Goal: Navigation & Orientation: Find specific page/section

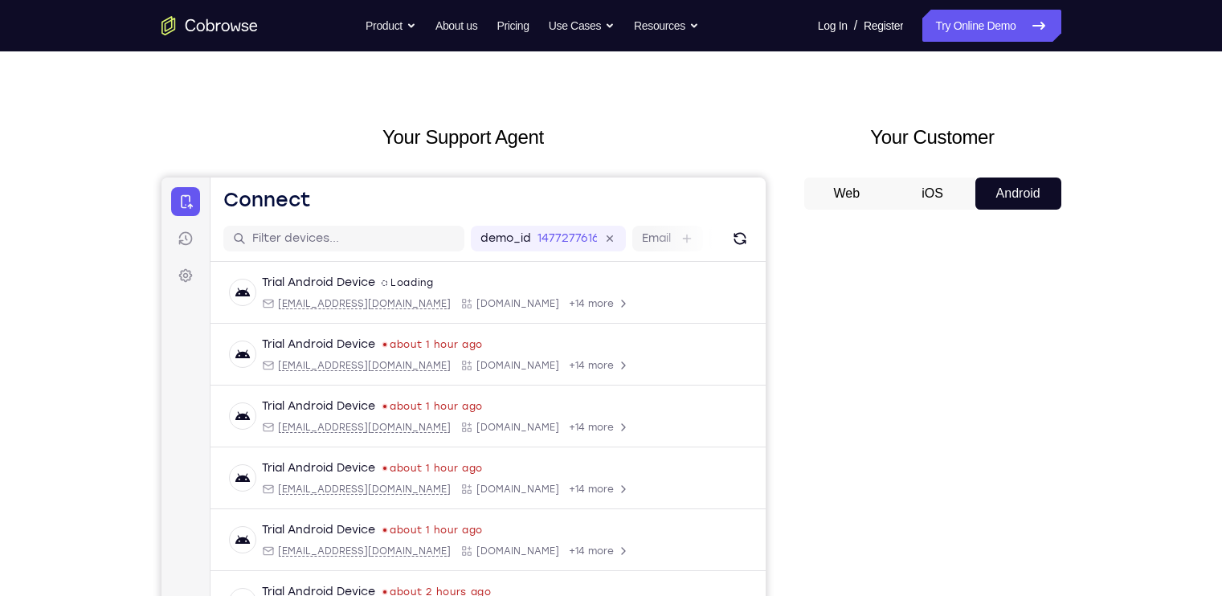
scroll to position [28, 0]
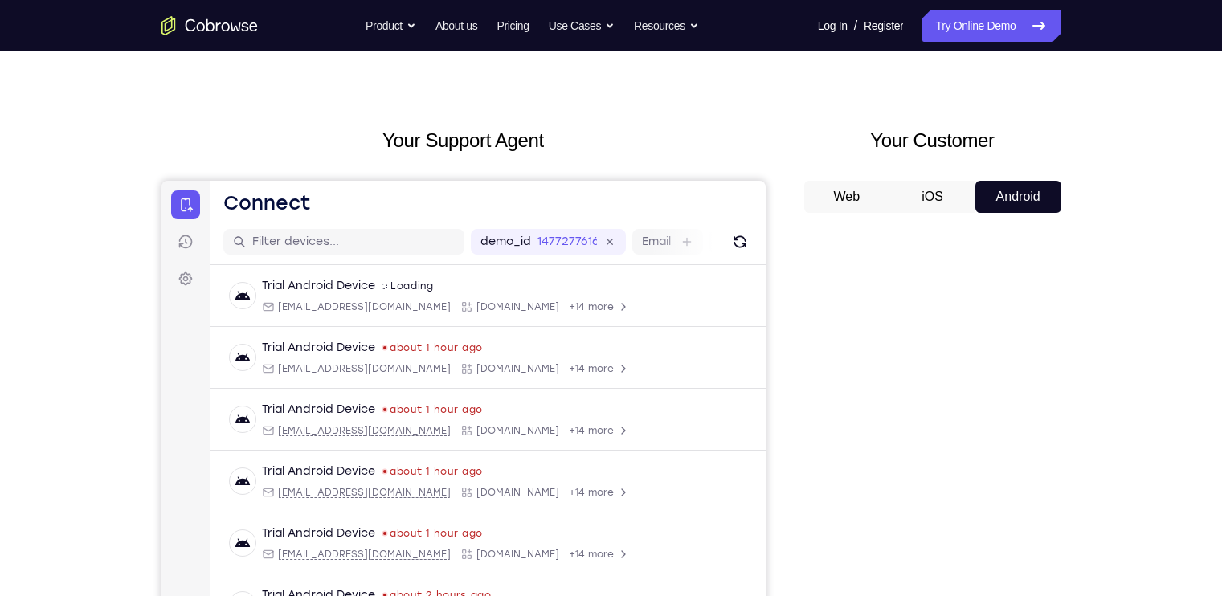
click at [936, 188] on button "iOS" at bounding box center [932, 197] width 86 height 32
click at [0, 0] on button "Android" at bounding box center [0, 0] width 0 height 0
click at [731, 239] on icon "Refresh" at bounding box center [739, 242] width 16 height 16
click at [912, 202] on button "iOS" at bounding box center [932, 197] width 86 height 32
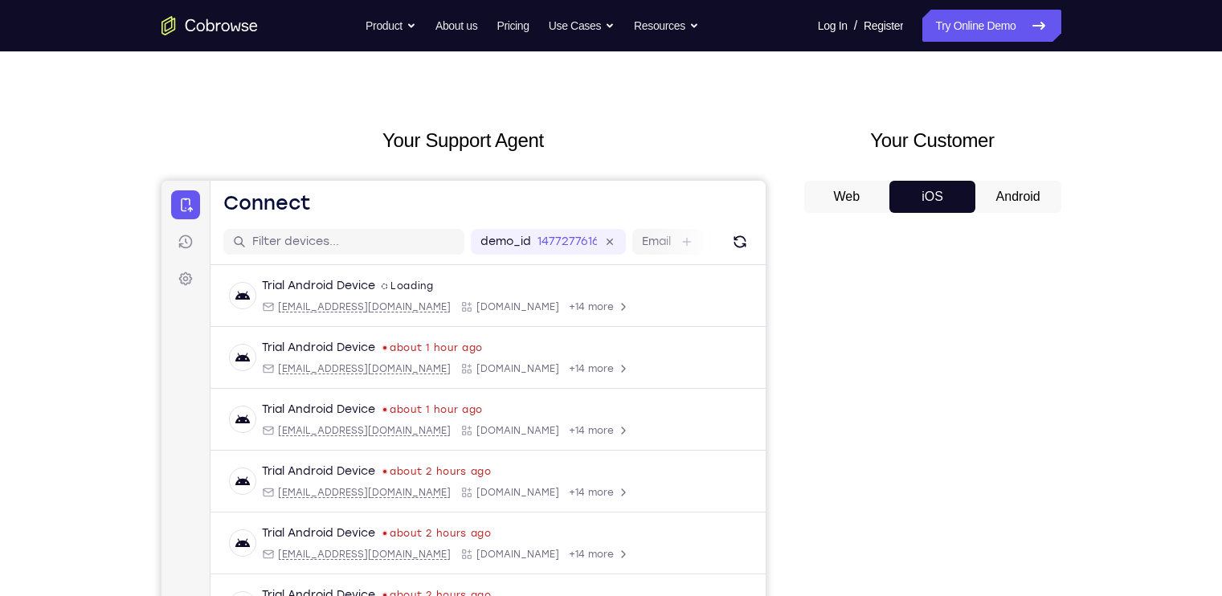
click at [0, 0] on button "Web" at bounding box center [0, 0] width 0 height 0
click at [958, 181] on button "iOS" at bounding box center [932, 197] width 86 height 32
click at [0, 0] on button "Android" at bounding box center [0, 0] width 0 height 0
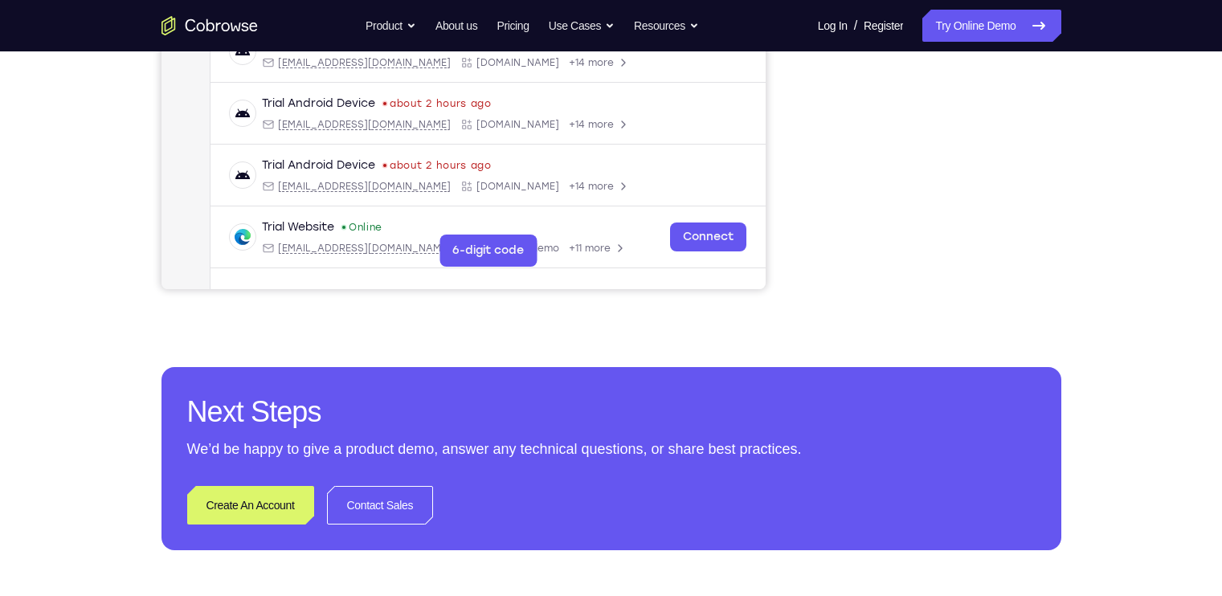
scroll to position [458, 0]
click at [943, 41] on link "Try Online Demo" at bounding box center [991, 26] width 138 height 32
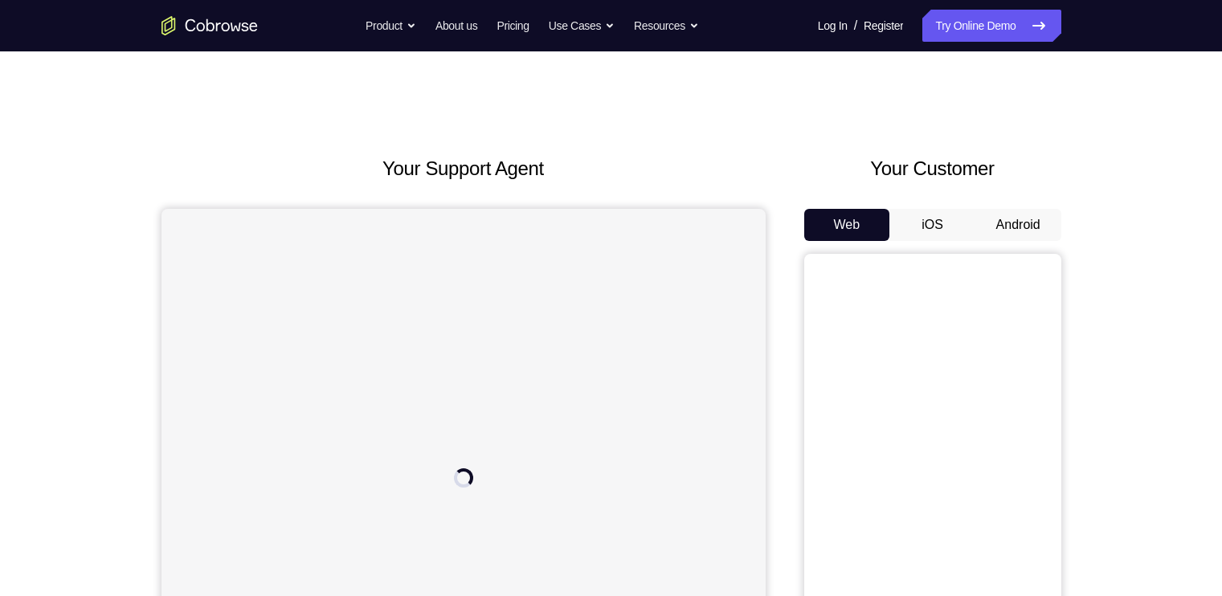
click at [1012, 212] on button "Android" at bounding box center [1018, 225] width 86 height 32
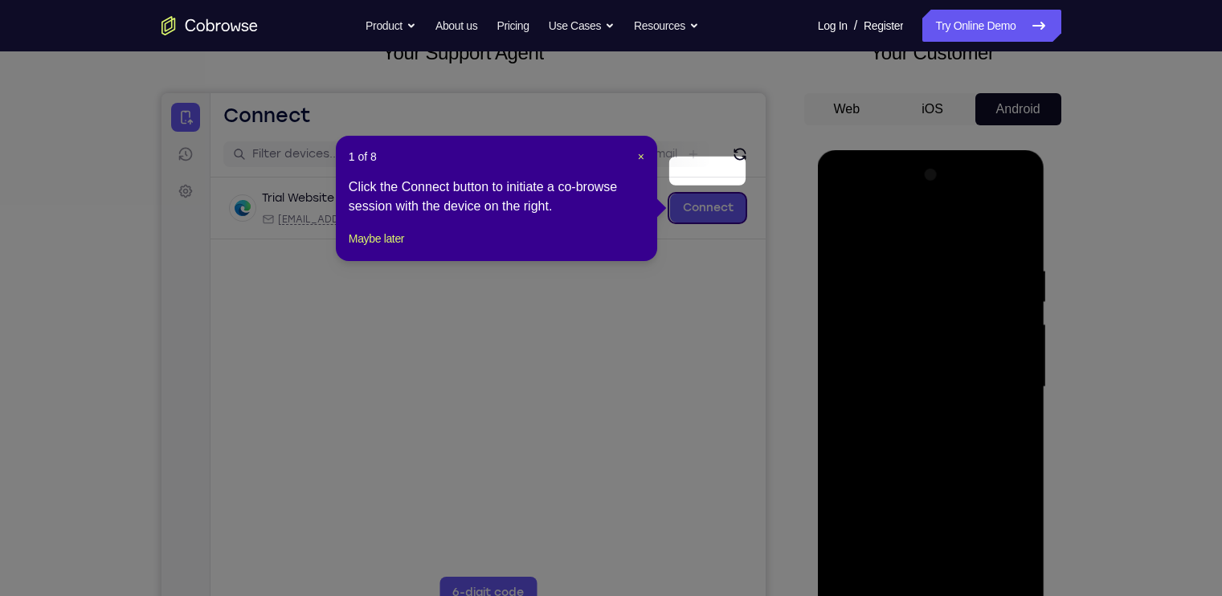
scroll to position [153, 0]
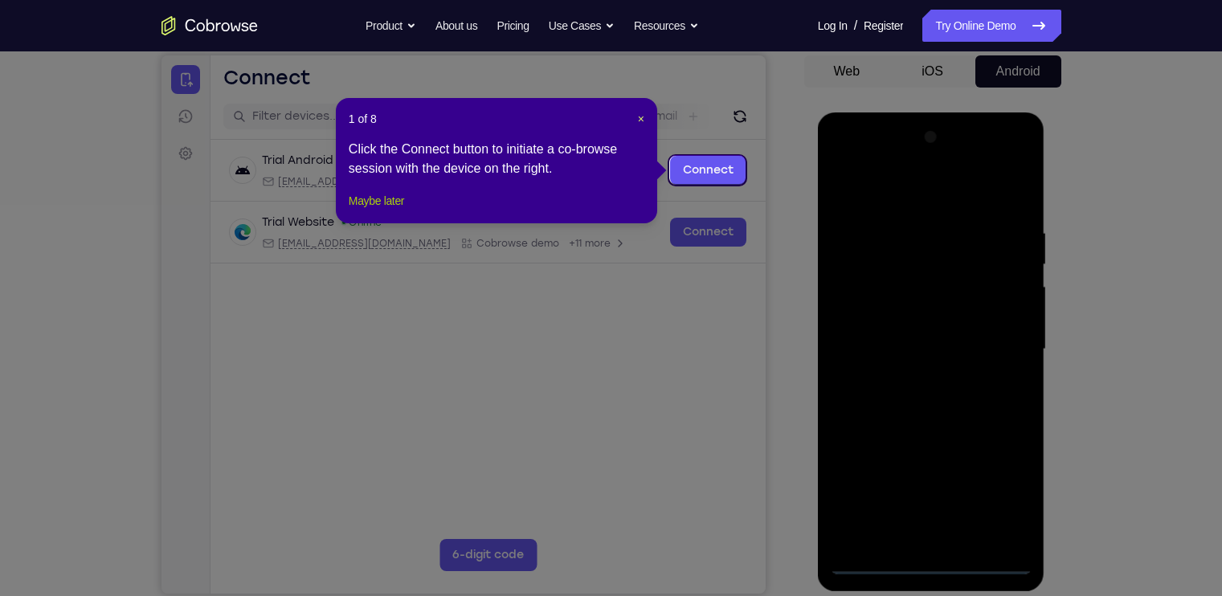
click at [382, 210] on button "Maybe later" at bounding box center [376, 200] width 55 height 19
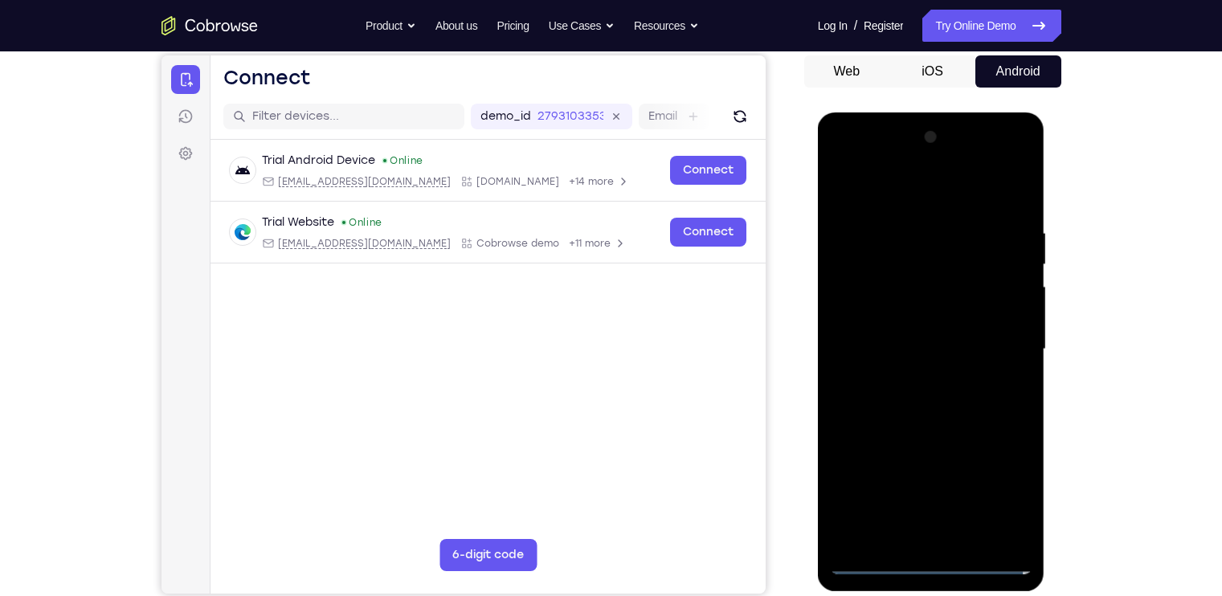
click at [917, 560] on div at bounding box center [931, 349] width 202 height 450
click at [1008, 492] on div at bounding box center [931, 349] width 202 height 450
click at [928, 556] on div at bounding box center [931, 349] width 202 height 450
click at [913, 201] on div at bounding box center [931, 349] width 202 height 450
click at [1004, 345] on div at bounding box center [931, 349] width 202 height 450
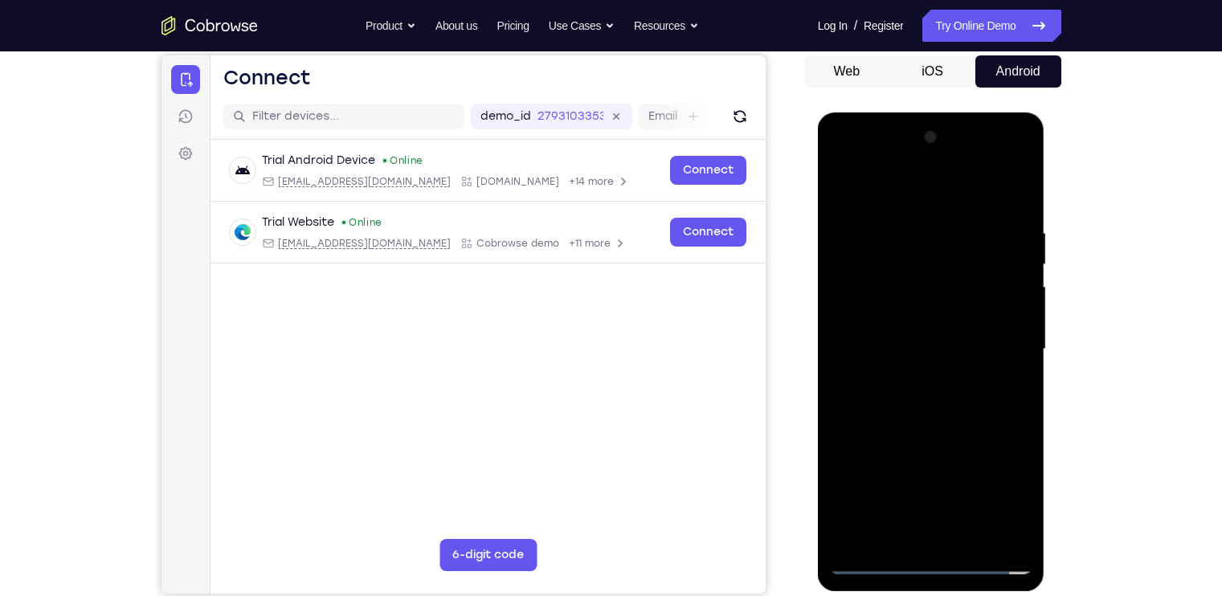
click at [870, 569] on div at bounding box center [931, 349] width 202 height 450
click at [904, 301] on div at bounding box center [931, 349] width 202 height 450
click at [936, 351] on div at bounding box center [931, 349] width 202 height 450
click at [934, 336] on div at bounding box center [931, 349] width 202 height 450
click at [936, 363] on div at bounding box center [931, 349] width 202 height 450
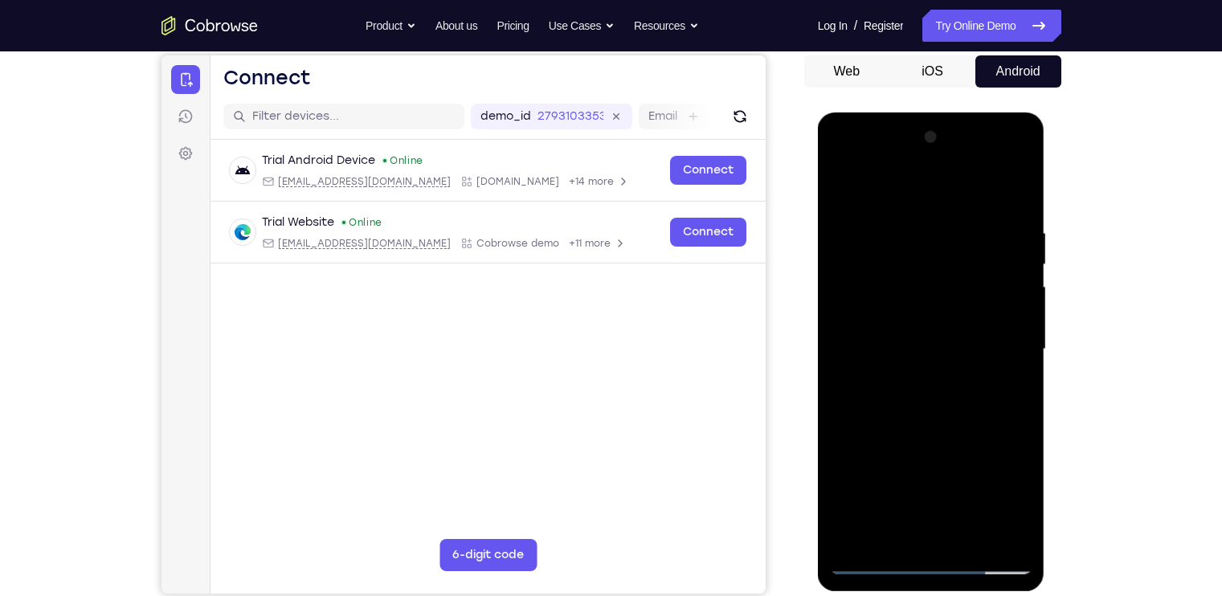
drag, startPoint x: 955, startPoint y: 194, endPoint x: 964, endPoint y: 104, distance: 90.4
click at [964, 112] on html "Online web based iOS Simulators and Android Emulators. Run iPhone, iPad, Mobile…" at bounding box center [932, 353] width 229 height 482
click at [947, 537] on div at bounding box center [931, 349] width 202 height 450
click at [941, 537] on div at bounding box center [931, 349] width 202 height 450
click at [875, 206] on div at bounding box center [931, 349] width 202 height 450
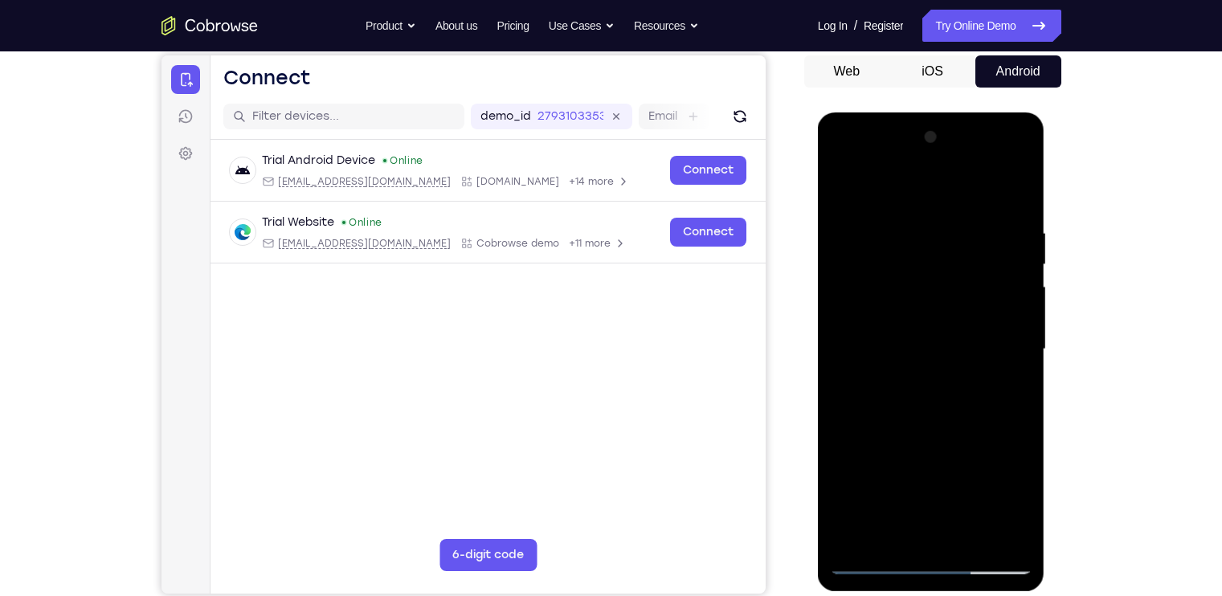
drag, startPoint x: 970, startPoint y: 326, endPoint x: 969, endPoint y: 434, distance: 107.6
click at [969, 434] on div at bounding box center [931, 349] width 202 height 450
drag, startPoint x: 971, startPoint y: 289, endPoint x: 976, endPoint y: 413, distance: 123.8
click at [976, 413] on div at bounding box center [931, 349] width 202 height 450
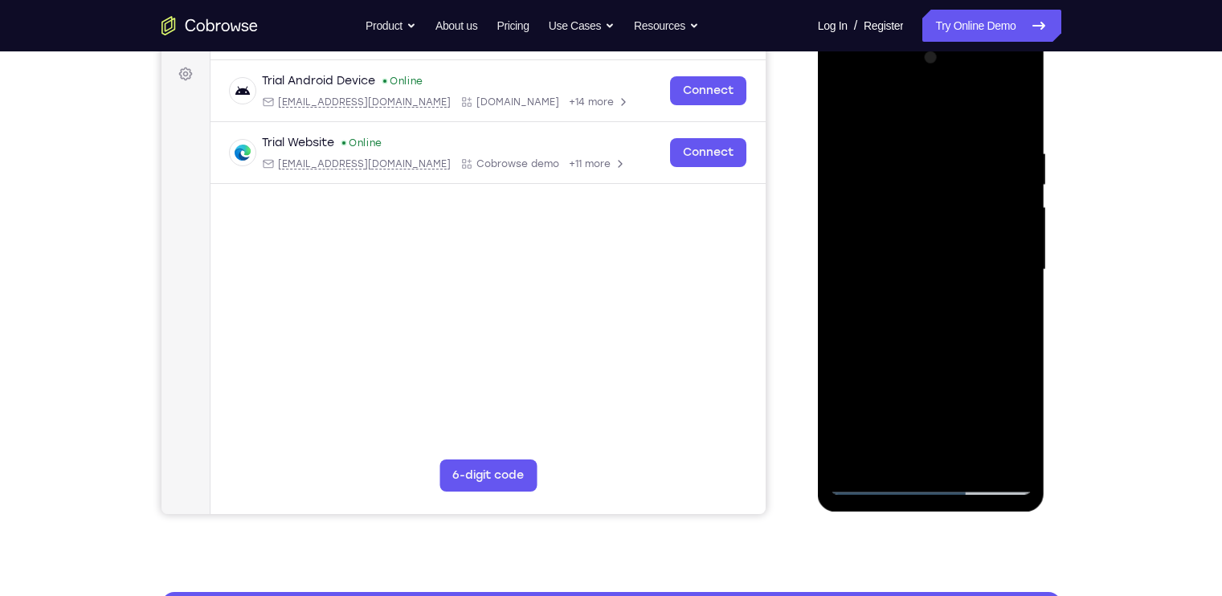
scroll to position [248, 0]
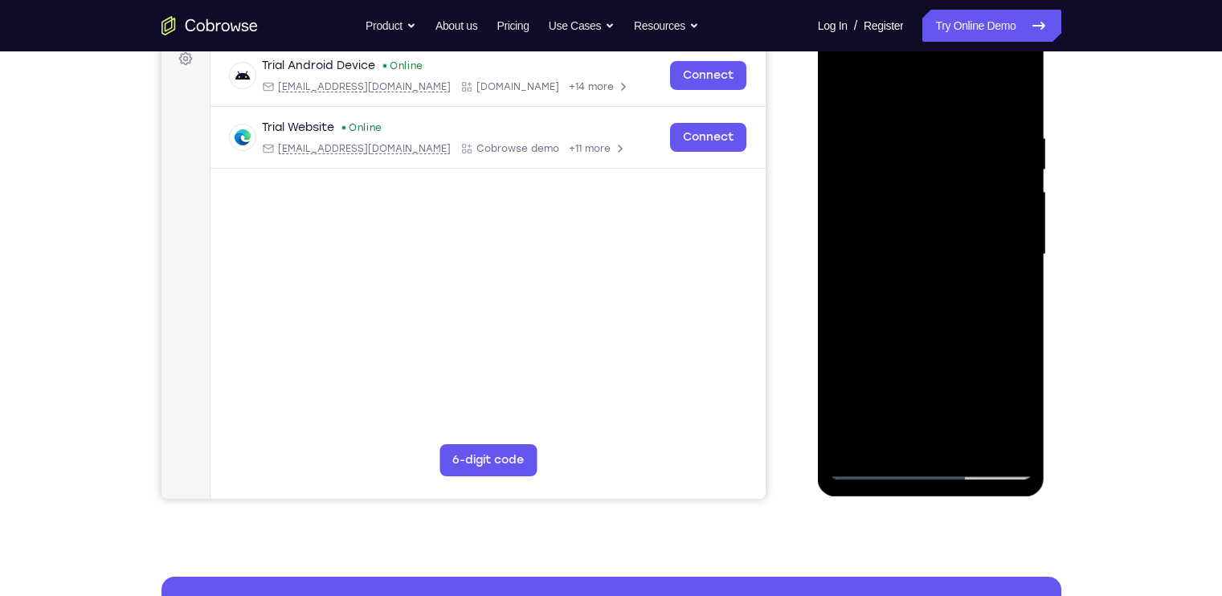
drag, startPoint x: 999, startPoint y: 330, endPoint x: 980, endPoint y: 170, distance: 161.0
click at [980, 170] on div at bounding box center [931, 255] width 202 height 450
drag, startPoint x: 981, startPoint y: 325, endPoint x: 980, endPoint y: 244, distance: 81.1
click at [980, 244] on div at bounding box center [931, 255] width 202 height 450
drag, startPoint x: 982, startPoint y: 349, endPoint x: 981, endPoint y: 258, distance: 90.8
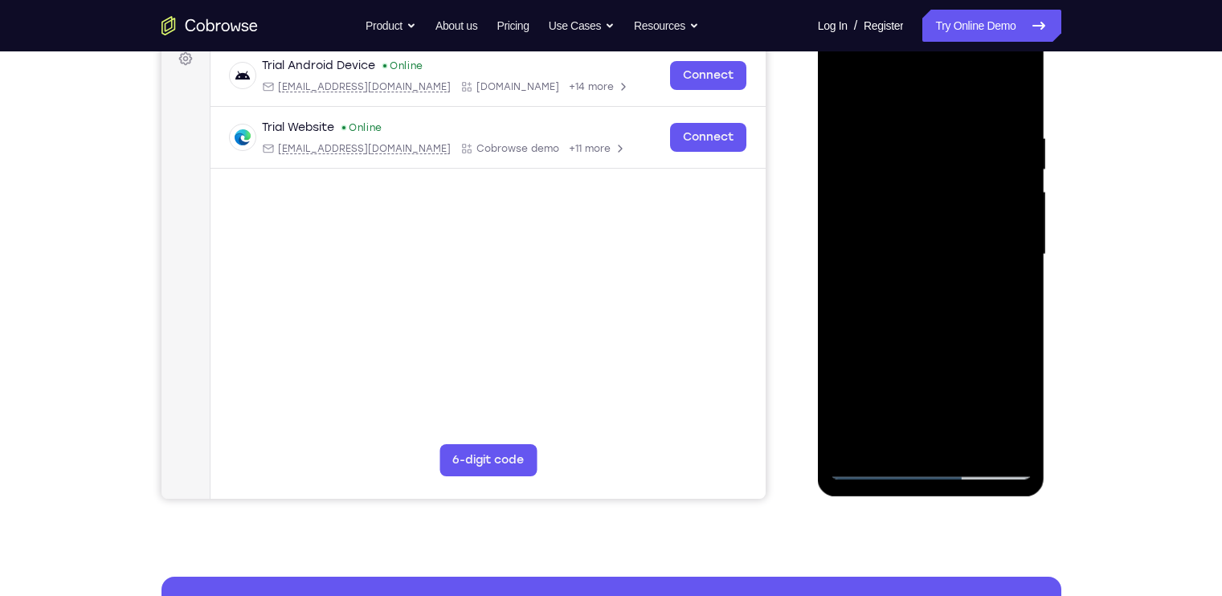
click at [981, 258] on div at bounding box center [931, 255] width 202 height 450
drag, startPoint x: 1004, startPoint y: 362, endPoint x: 982, endPoint y: 165, distance: 198.0
click at [982, 165] on div at bounding box center [931, 255] width 202 height 450
drag, startPoint x: 981, startPoint y: 353, endPoint x: 960, endPoint y: 197, distance: 157.2
click at [960, 197] on div at bounding box center [931, 255] width 202 height 450
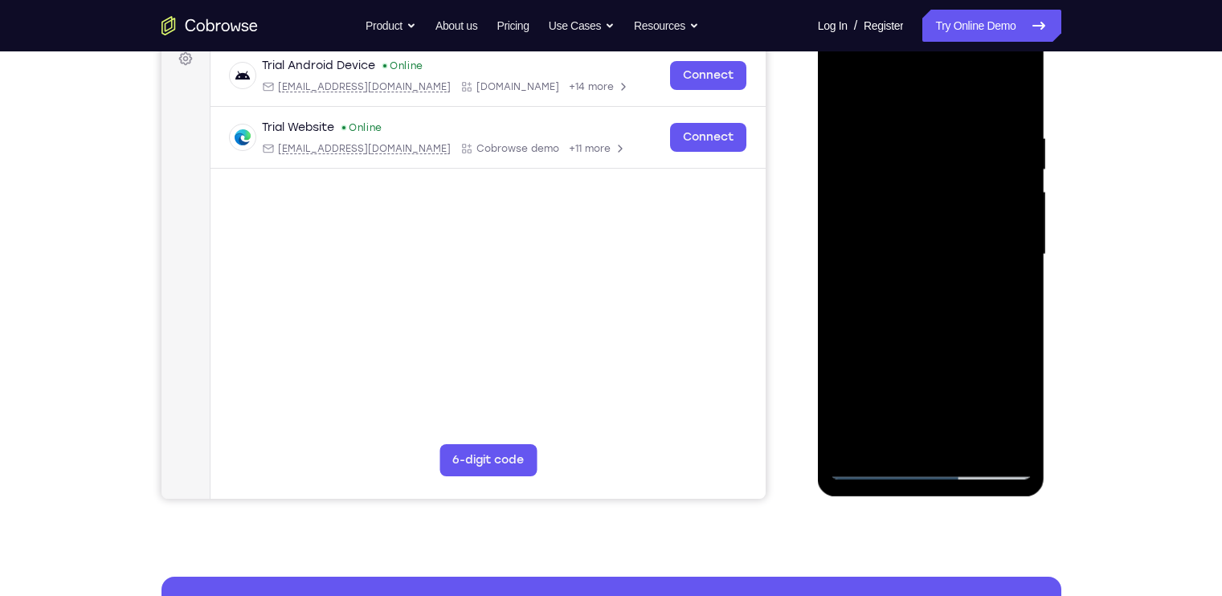
drag, startPoint x: 980, startPoint y: 326, endPoint x: 956, endPoint y: 169, distance: 158.5
click at [956, 169] on div at bounding box center [931, 255] width 202 height 450
drag, startPoint x: 977, startPoint y: 337, endPoint x: 970, endPoint y: 231, distance: 107.0
click at [970, 231] on div at bounding box center [931, 255] width 202 height 450
drag, startPoint x: 970, startPoint y: 303, endPoint x: 945, endPoint y: 124, distance: 180.9
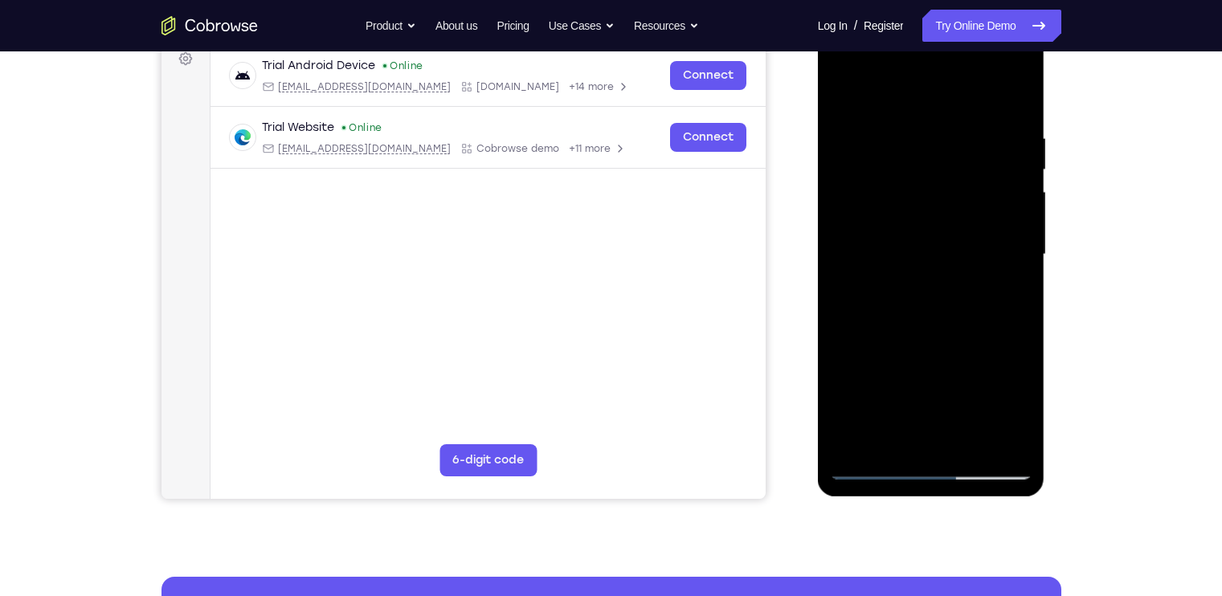
click at [945, 124] on div at bounding box center [931, 255] width 202 height 450
drag, startPoint x: 965, startPoint y: 295, endPoint x: 936, endPoint y: 135, distance: 162.4
click at [936, 135] on div at bounding box center [931, 255] width 202 height 450
drag, startPoint x: 957, startPoint y: 236, endPoint x: 963, endPoint y: 456, distance: 220.2
click at [963, 456] on div at bounding box center [931, 255] width 202 height 450
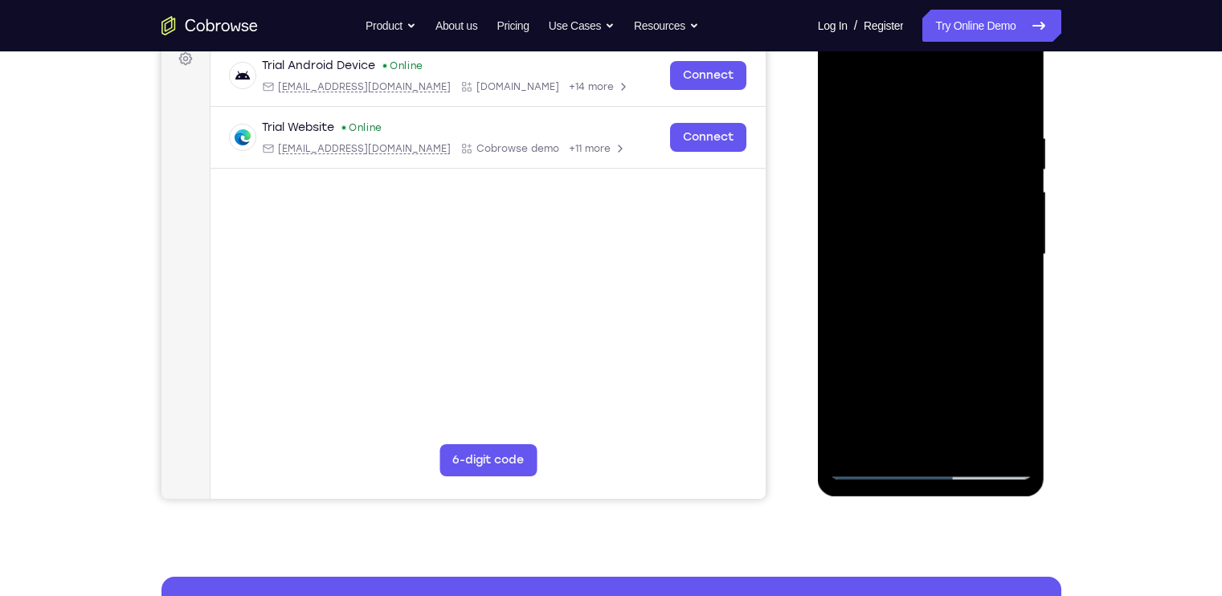
drag, startPoint x: 1004, startPoint y: 288, endPoint x: 1012, endPoint y: 456, distance: 168.9
click at [1012, 456] on div at bounding box center [931, 255] width 202 height 450
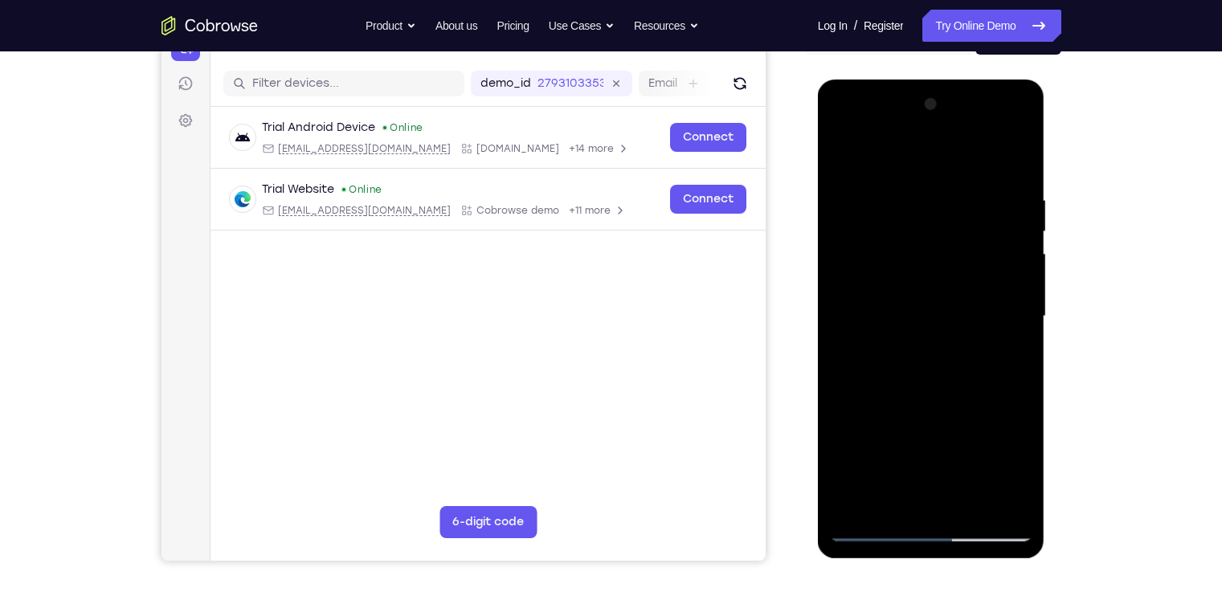
scroll to position [186, 0]
drag, startPoint x: 934, startPoint y: 297, endPoint x: 922, endPoint y: 484, distance: 187.5
click at [922, 484] on div at bounding box center [931, 317] width 202 height 450
drag, startPoint x: 936, startPoint y: 292, endPoint x: 931, endPoint y: 505, distance: 212.9
click at [931, 505] on div at bounding box center [931, 317] width 202 height 450
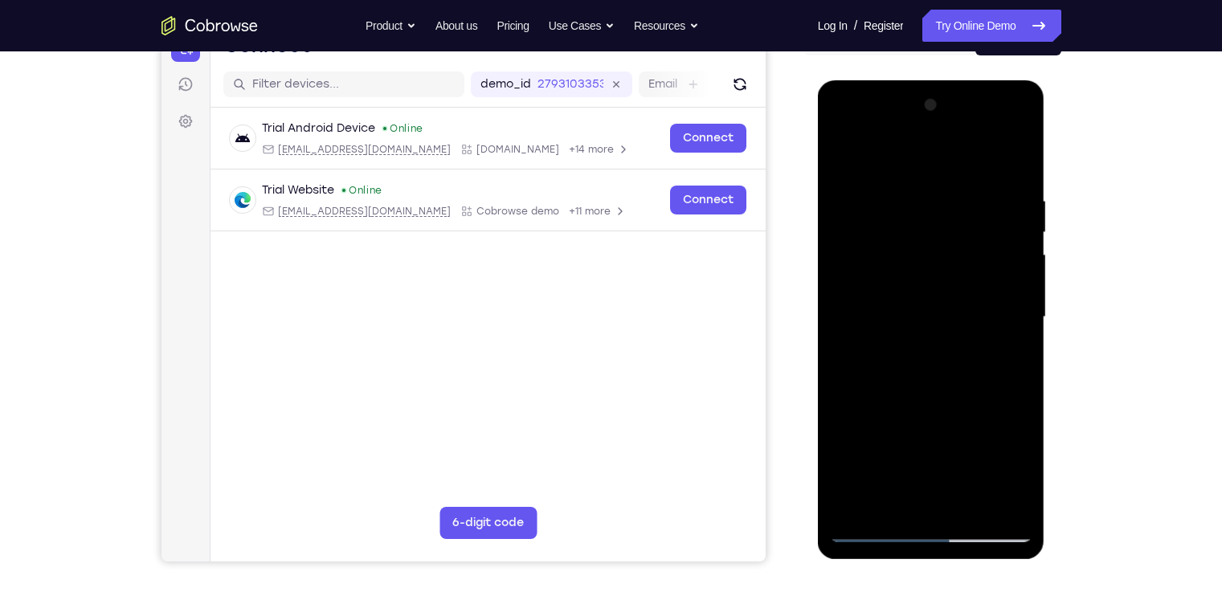
drag, startPoint x: 950, startPoint y: 244, endPoint x: 950, endPoint y: 436, distance: 192.0
click at [950, 436] on div at bounding box center [931, 317] width 202 height 450
drag, startPoint x: 969, startPoint y: 308, endPoint x: 964, endPoint y: 488, distance: 180.0
click at [964, 488] on div at bounding box center [931, 317] width 202 height 450
drag, startPoint x: 969, startPoint y: 192, endPoint x: 961, endPoint y: 397, distance: 204.9
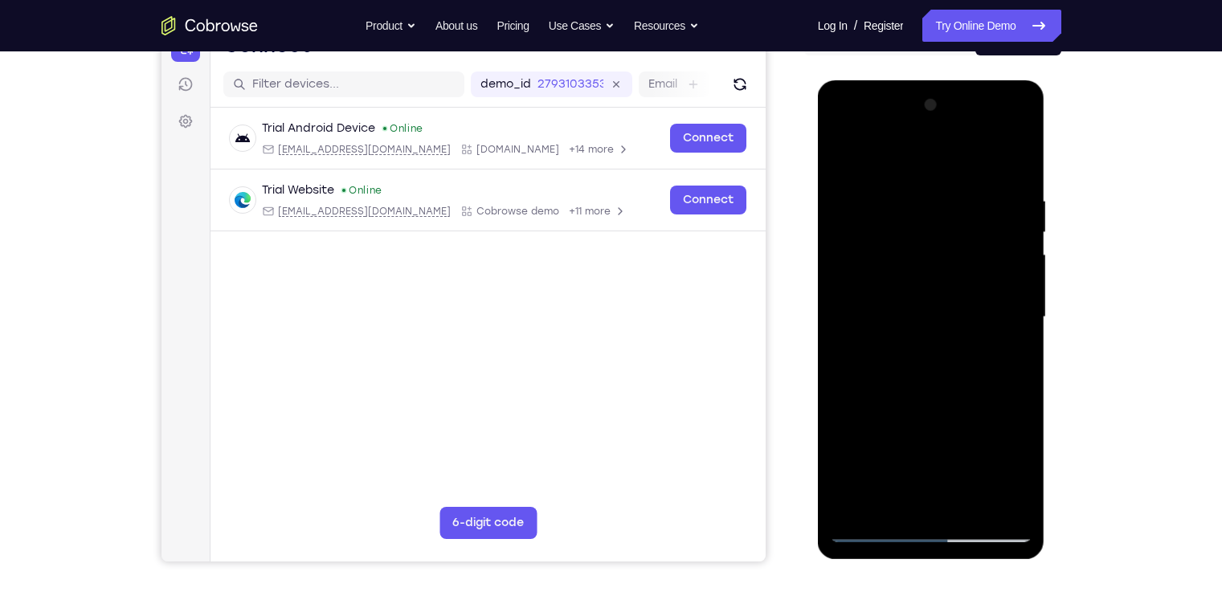
click at [961, 397] on div at bounding box center [931, 317] width 202 height 450
drag, startPoint x: 999, startPoint y: 198, endPoint x: 1000, endPoint y: 398, distance: 199.2
click at [1000, 398] on div at bounding box center [931, 317] width 202 height 450
click at [1013, 148] on div at bounding box center [931, 317] width 202 height 450
click at [1016, 178] on div at bounding box center [931, 317] width 202 height 450
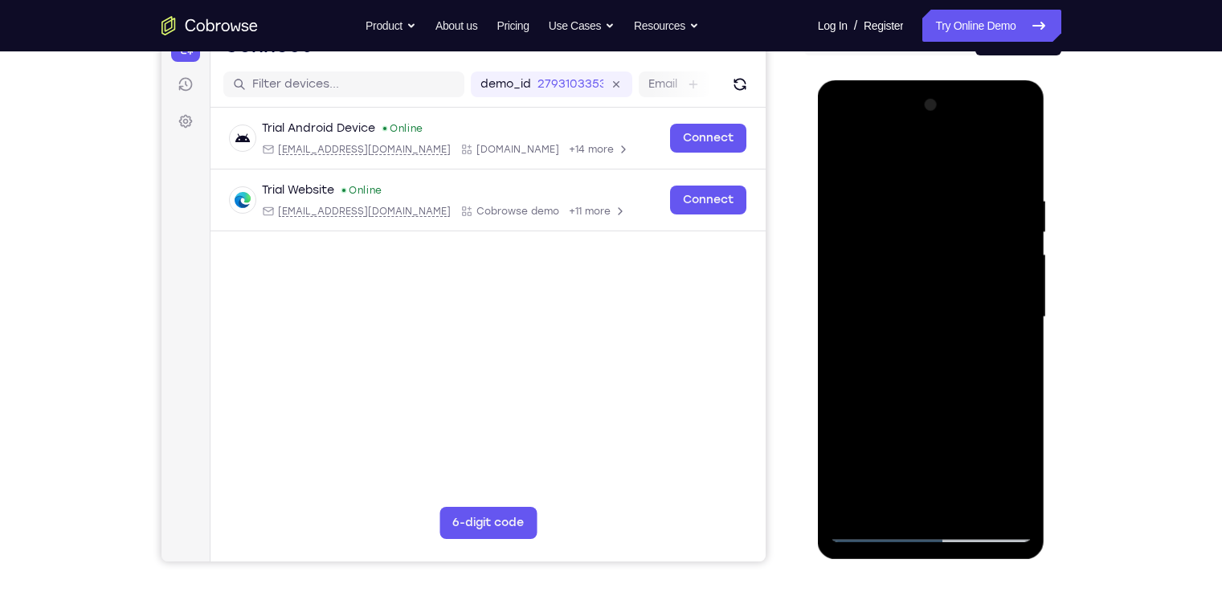
drag, startPoint x: 970, startPoint y: 416, endPoint x: 965, endPoint y: 313, distance: 103.0
click at [965, 313] on div at bounding box center [931, 317] width 202 height 450
drag, startPoint x: 990, startPoint y: 386, endPoint x: 973, endPoint y: 204, distance: 182.4
click at [973, 204] on div at bounding box center [931, 317] width 202 height 450
drag, startPoint x: 986, startPoint y: 334, endPoint x: 984, endPoint y: 176, distance: 158.2
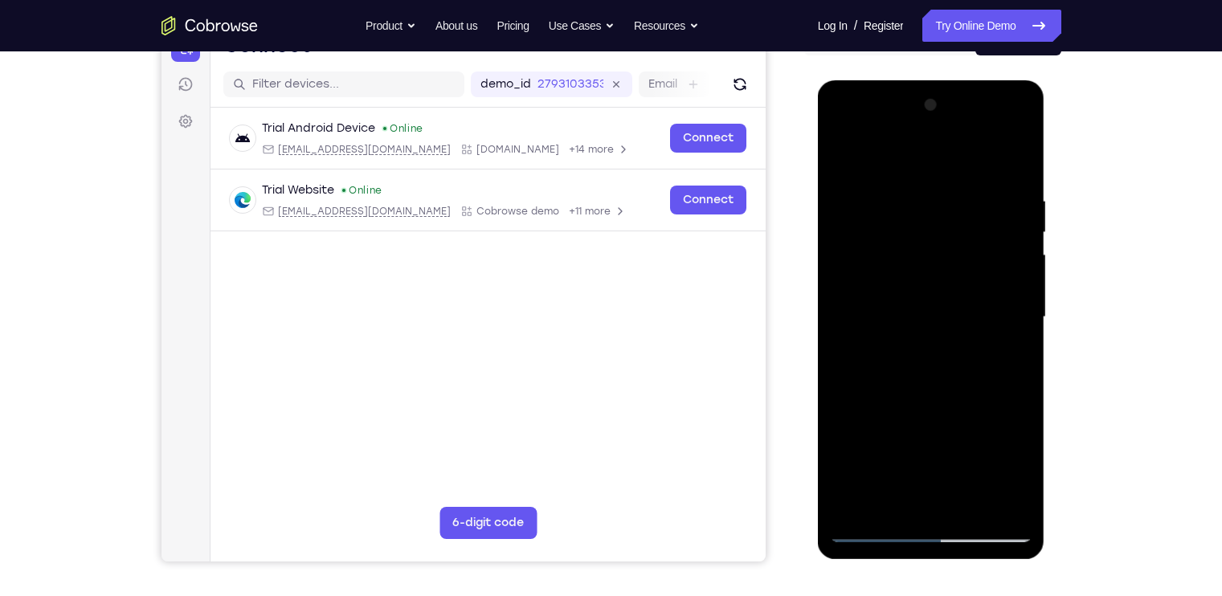
click at [984, 176] on div at bounding box center [931, 317] width 202 height 450
drag, startPoint x: 984, startPoint y: 393, endPoint x: 967, endPoint y: 231, distance: 163.1
click at [967, 231] on div at bounding box center [931, 317] width 202 height 450
drag, startPoint x: 980, startPoint y: 384, endPoint x: 977, endPoint y: 557, distance: 173.5
click at [977, 557] on div at bounding box center [931, 319] width 227 height 479
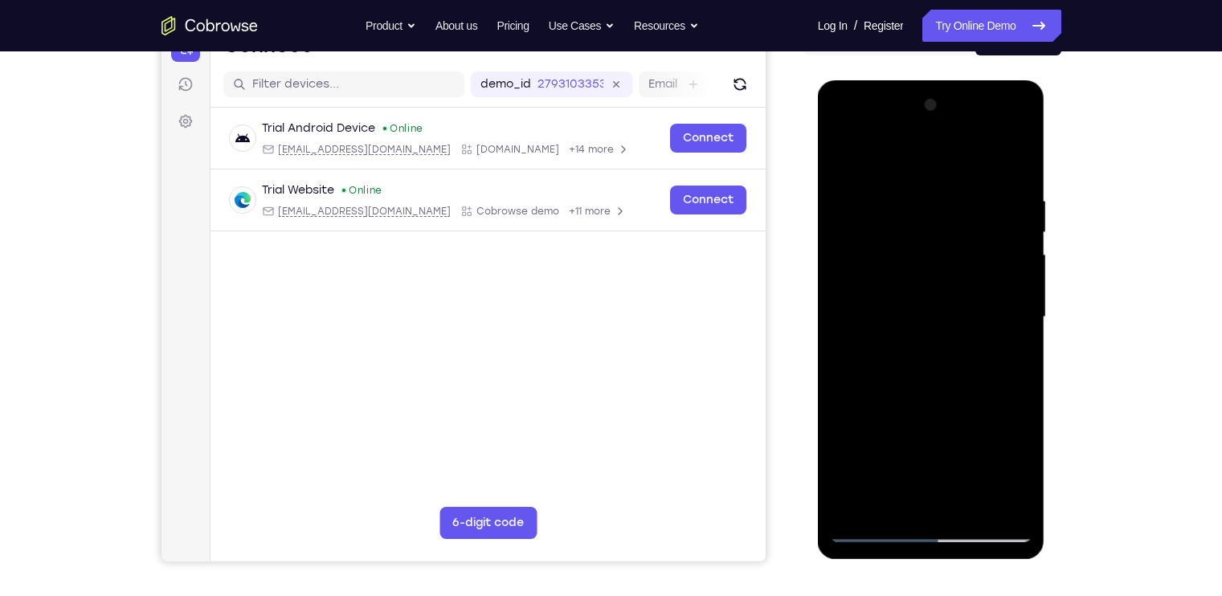
drag, startPoint x: 939, startPoint y: 386, endPoint x: 954, endPoint y: 516, distance: 130.2
click at [954, 516] on div at bounding box center [931, 317] width 202 height 450
click at [902, 352] on div at bounding box center [931, 317] width 202 height 450
drag, startPoint x: 886, startPoint y: 208, endPoint x: 874, endPoint y: 447, distance: 239.6
click at [874, 447] on div at bounding box center [931, 317] width 202 height 450
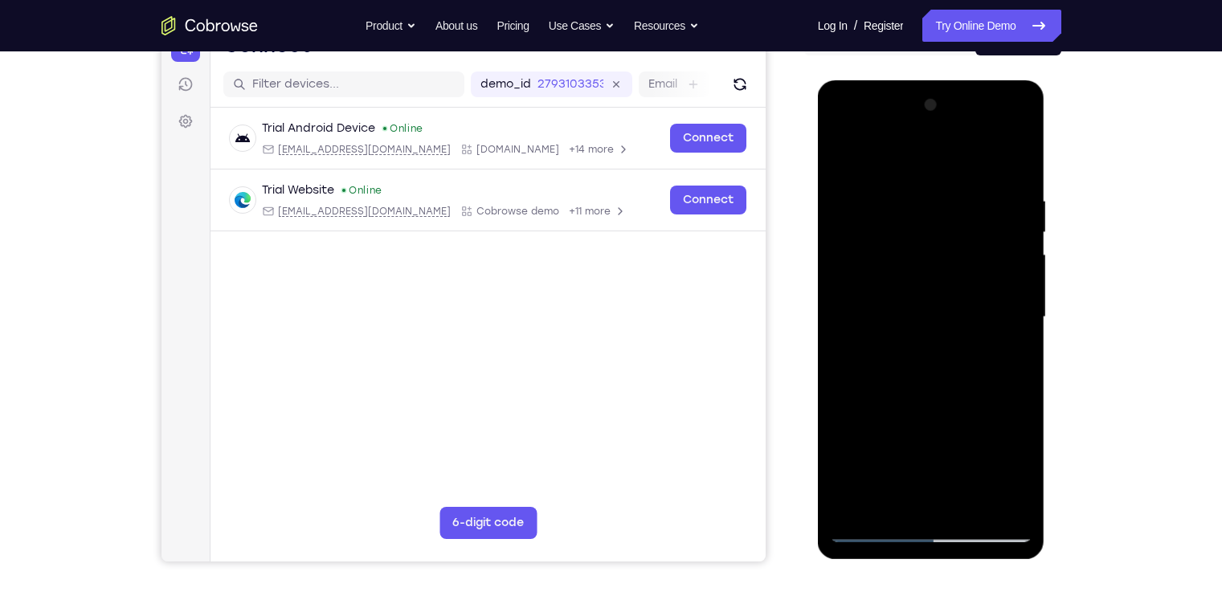
drag, startPoint x: 930, startPoint y: 248, endPoint x: 938, endPoint y: 405, distance: 156.8
click at [938, 405] on div at bounding box center [931, 317] width 202 height 450
click at [834, 148] on div at bounding box center [931, 317] width 202 height 450
click at [1027, 156] on div at bounding box center [931, 317] width 202 height 450
click at [886, 172] on div at bounding box center [931, 317] width 202 height 450
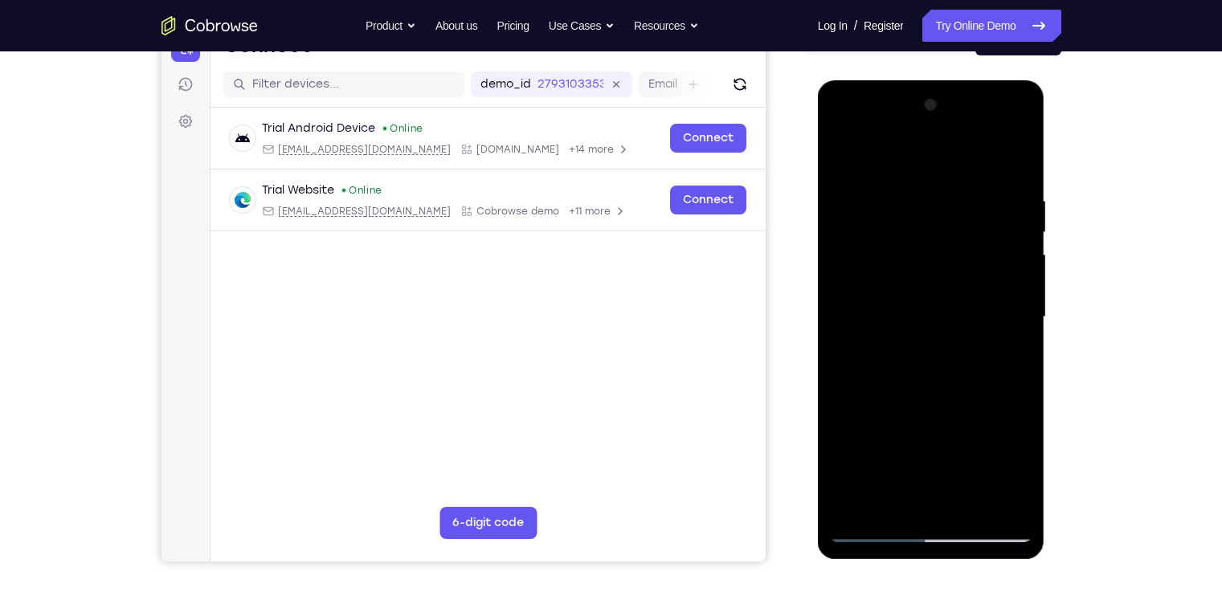
click at [940, 263] on div at bounding box center [931, 317] width 202 height 450
click at [1020, 391] on div at bounding box center [931, 317] width 202 height 450
click at [1021, 156] on div at bounding box center [931, 317] width 202 height 450
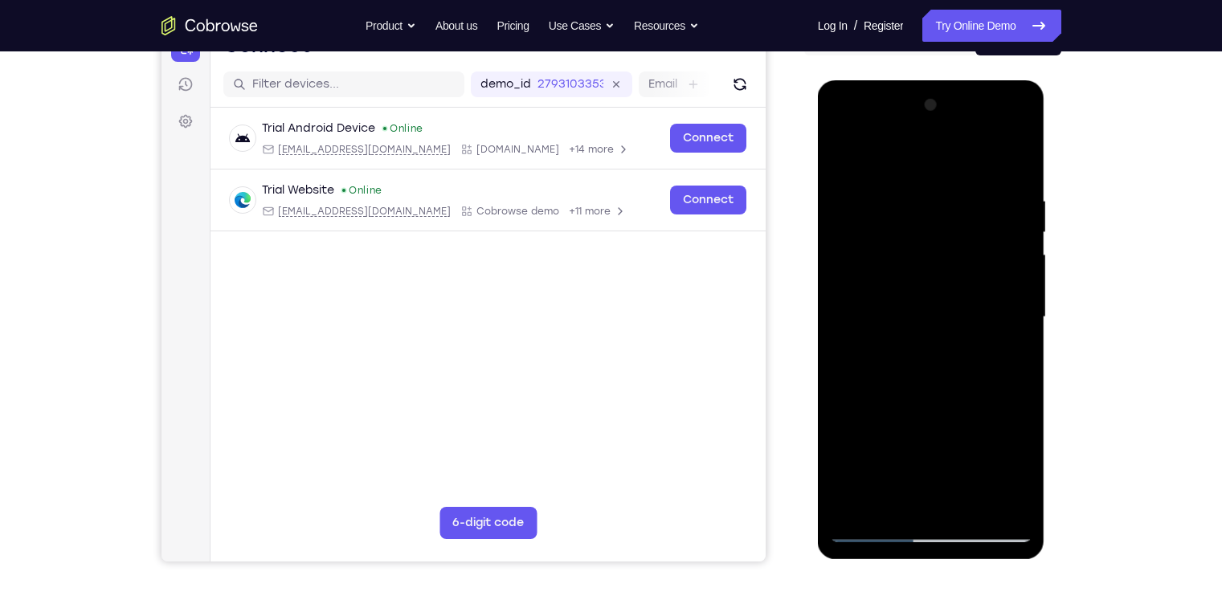
click at [881, 173] on div at bounding box center [931, 317] width 202 height 450
click at [964, 248] on div at bounding box center [931, 317] width 202 height 450
click at [1001, 398] on div at bounding box center [931, 317] width 202 height 450
click at [974, 390] on div at bounding box center [931, 317] width 202 height 450
drag, startPoint x: 974, startPoint y: 390, endPoint x: 962, endPoint y: 185, distance: 205.2
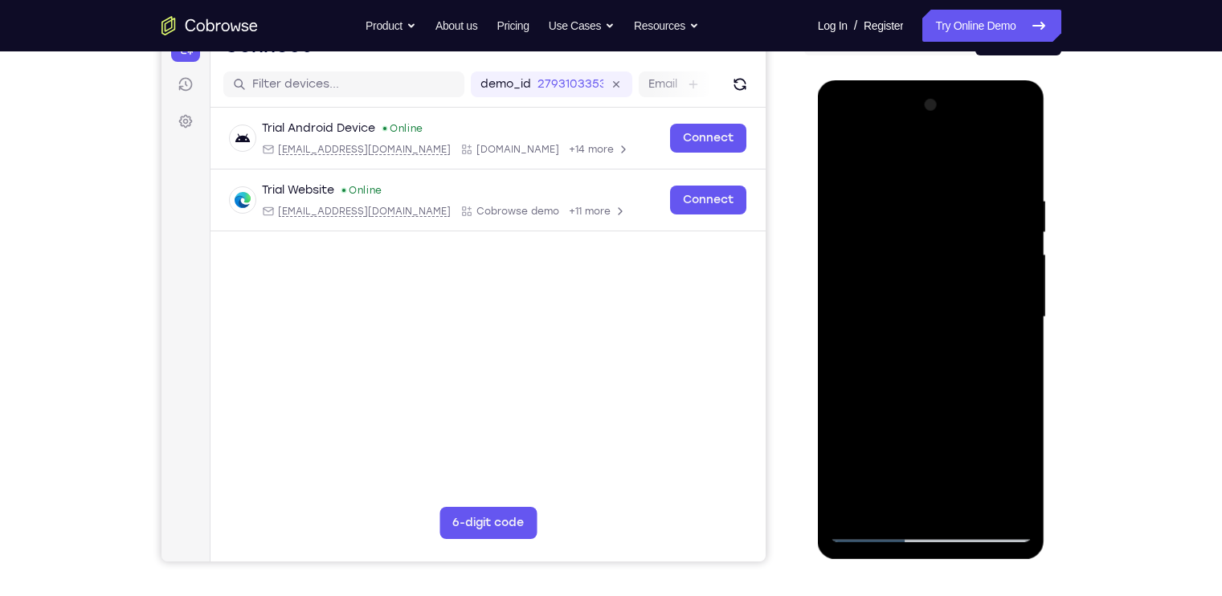
click at [962, 185] on div at bounding box center [931, 317] width 202 height 450
drag, startPoint x: 967, startPoint y: 400, endPoint x: 939, endPoint y: 204, distance: 198.0
click at [939, 204] on div at bounding box center [931, 317] width 202 height 450
click at [1016, 274] on div at bounding box center [931, 317] width 202 height 450
click at [1020, 152] on div at bounding box center [931, 317] width 202 height 450
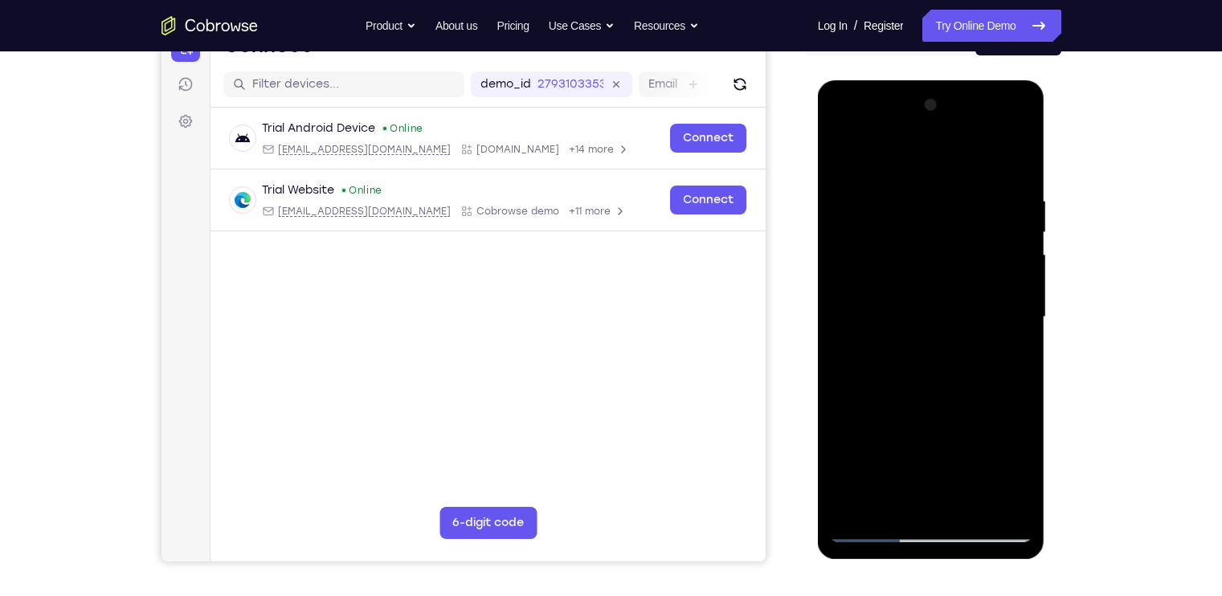
click at [1012, 274] on div at bounding box center [931, 317] width 202 height 450
click at [1024, 377] on div at bounding box center [931, 317] width 202 height 450
click at [1014, 304] on div at bounding box center [931, 317] width 202 height 450
click at [1022, 151] on div at bounding box center [931, 317] width 202 height 450
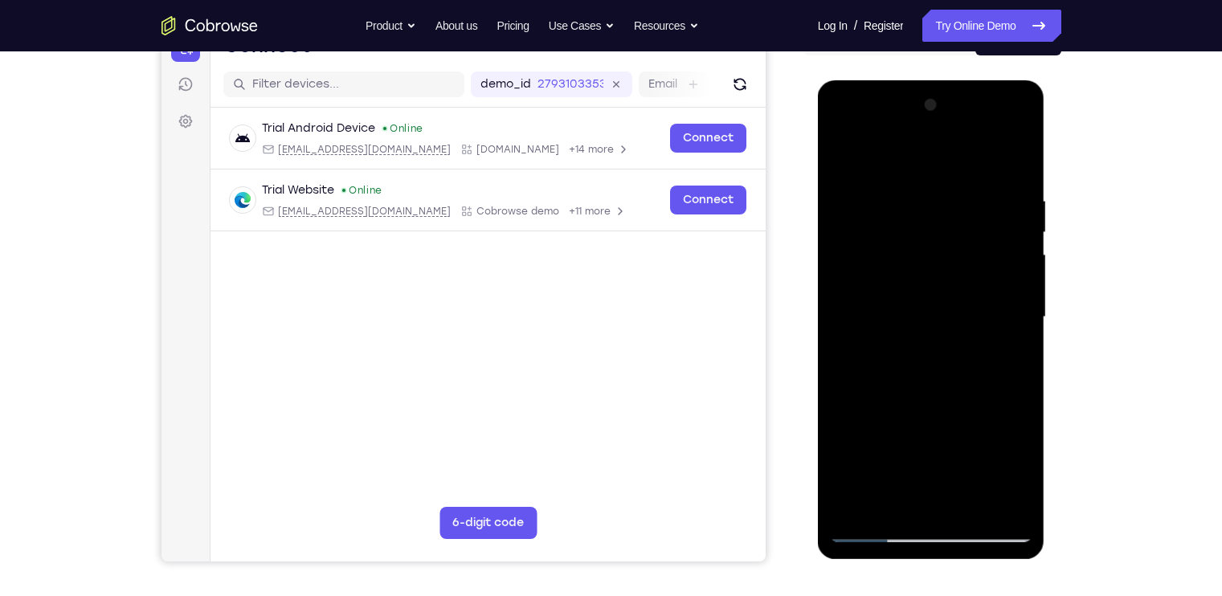
click at [1021, 145] on div at bounding box center [931, 317] width 202 height 450
click at [1023, 155] on div at bounding box center [931, 317] width 202 height 450
drag, startPoint x: 898, startPoint y: 301, endPoint x: 880, endPoint y: 108, distance: 193.6
click at [880, 108] on div at bounding box center [931, 317] width 202 height 450
drag, startPoint x: 948, startPoint y: 357, endPoint x: 936, endPoint y: 236, distance: 121.9
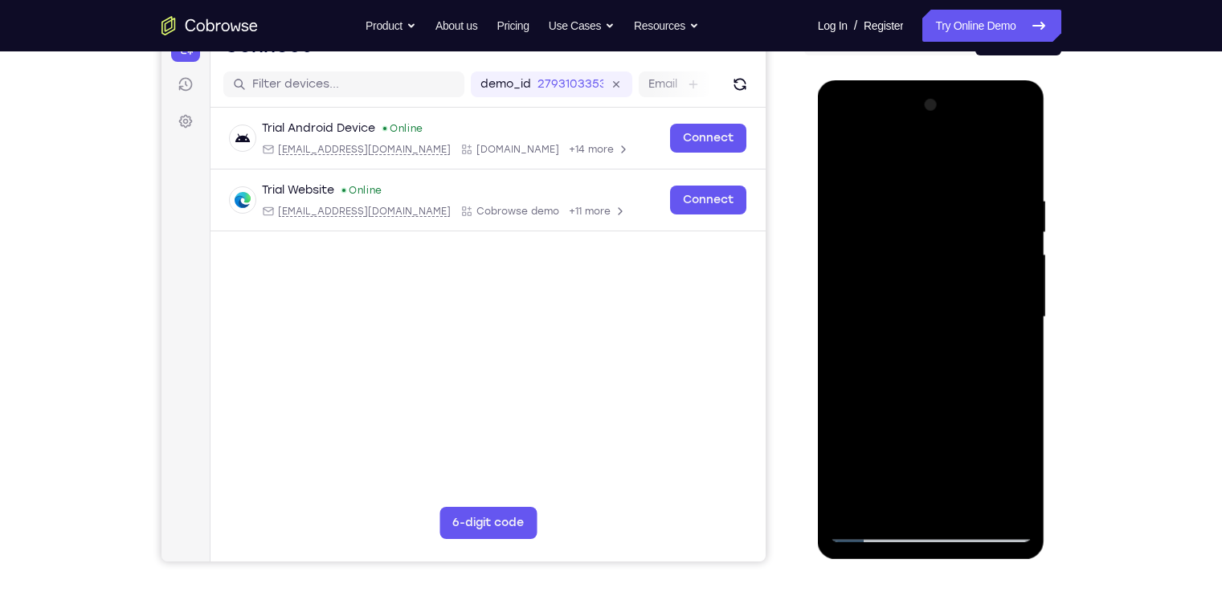
click at [936, 236] on div at bounding box center [931, 317] width 202 height 450
drag, startPoint x: 988, startPoint y: 436, endPoint x: 969, endPoint y: 289, distance: 148.1
click at [969, 289] on div at bounding box center [931, 317] width 202 height 450
drag, startPoint x: 999, startPoint y: 451, endPoint x: 986, endPoint y: 293, distance: 157.9
click at [986, 293] on div at bounding box center [931, 317] width 202 height 450
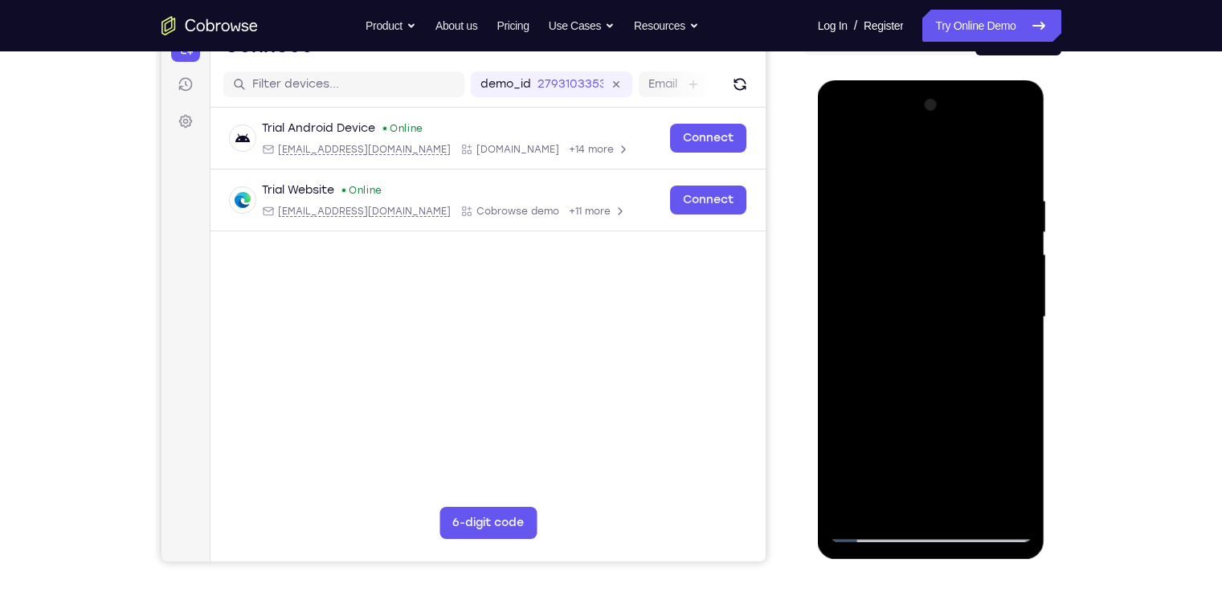
click at [1014, 382] on div at bounding box center [931, 317] width 202 height 450
click at [1020, 378] on div at bounding box center [931, 317] width 202 height 450
click at [1025, 373] on div at bounding box center [931, 317] width 202 height 450
click at [867, 533] on div at bounding box center [931, 317] width 202 height 450
click at [1022, 149] on div at bounding box center [931, 317] width 202 height 450
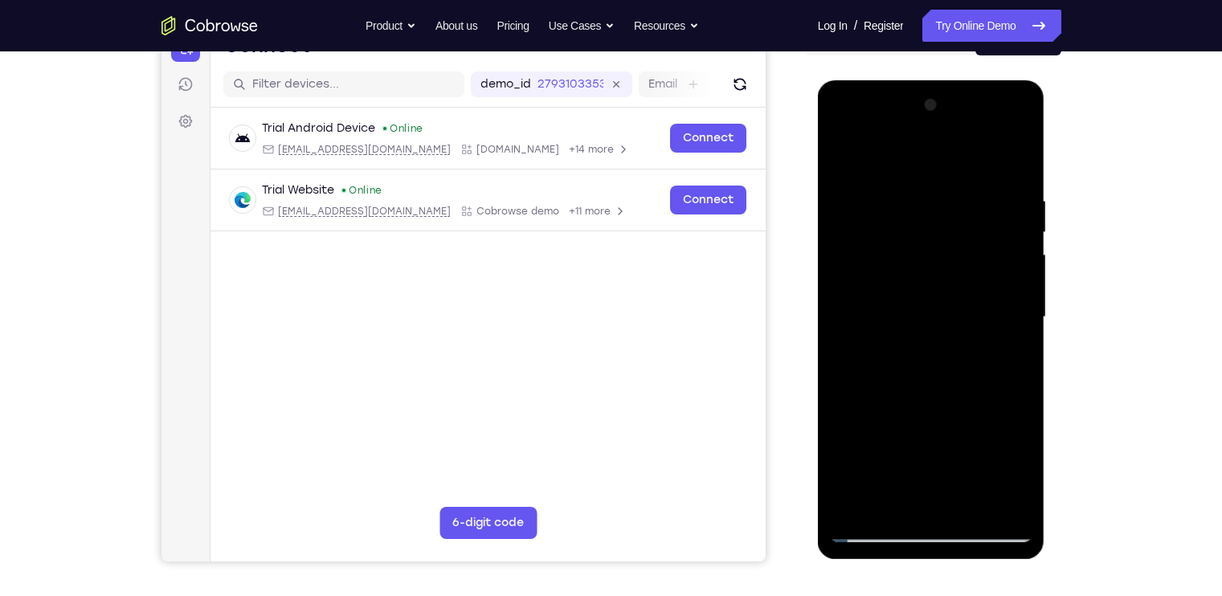
click at [1021, 148] on div at bounding box center [931, 317] width 202 height 450
drag, startPoint x: 1006, startPoint y: 235, endPoint x: 964, endPoint y: 471, distance: 239.1
click at [964, 471] on div at bounding box center [931, 317] width 202 height 450
click at [1022, 154] on div at bounding box center [931, 317] width 202 height 450
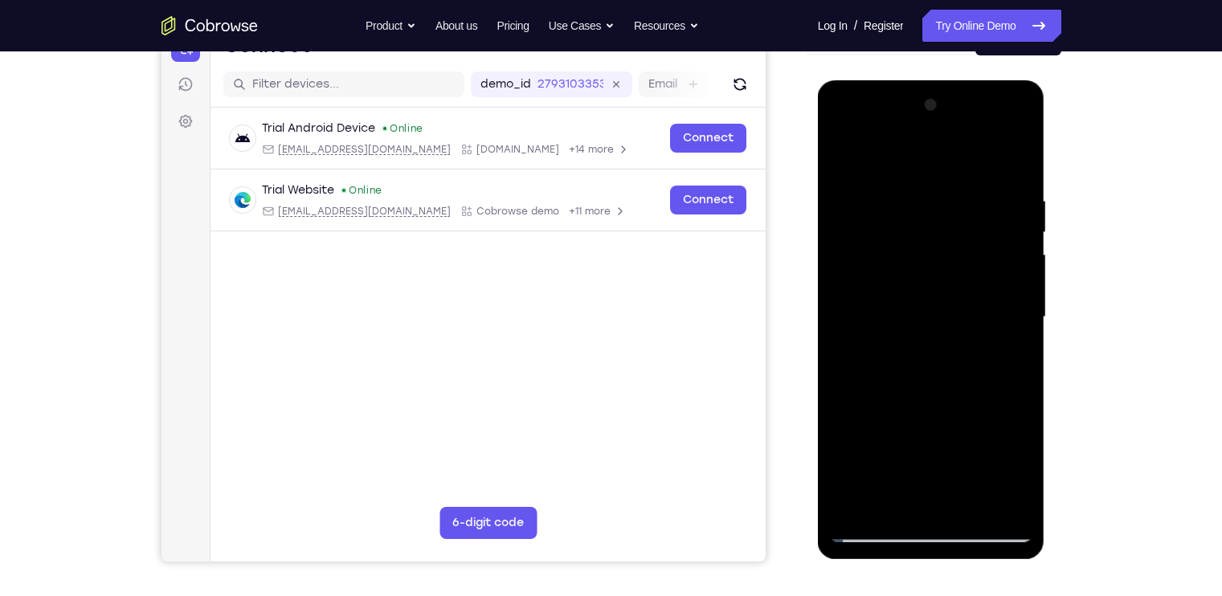
click at [1013, 391] on div at bounding box center [931, 317] width 202 height 450
click at [871, 528] on div at bounding box center [931, 317] width 202 height 450
click at [949, 157] on div at bounding box center [931, 317] width 202 height 450
click at [1030, 148] on div at bounding box center [931, 317] width 202 height 450
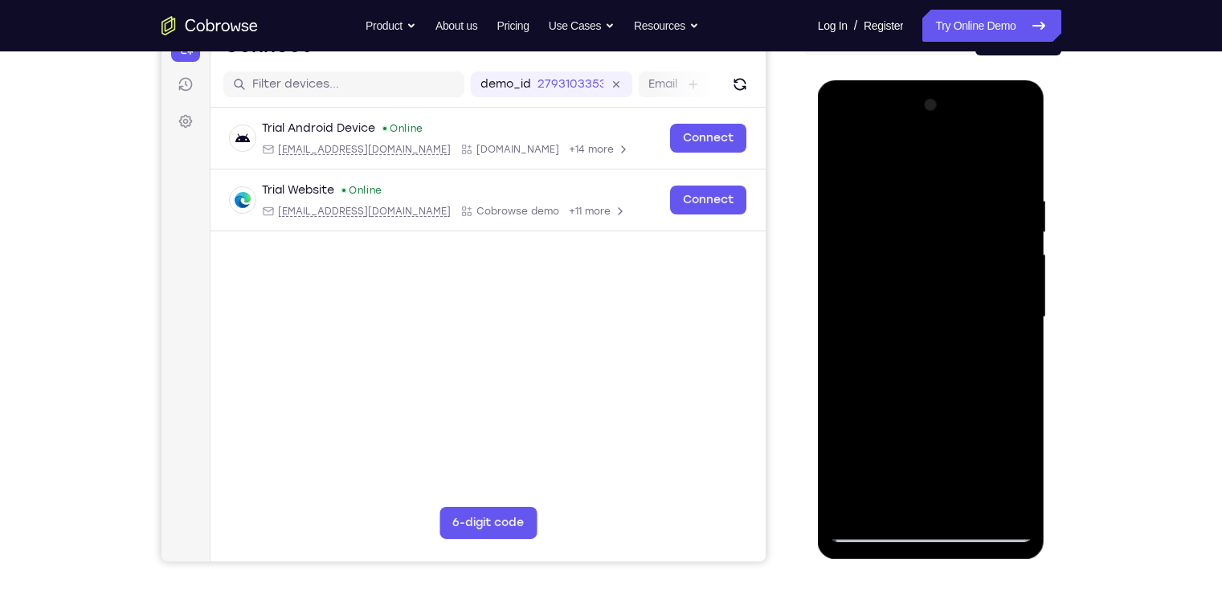
click at [1023, 155] on div at bounding box center [931, 317] width 202 height 450
click at [981, 173] on div at bounding box center [931, 317] width 202 height 450
click at [851, 233] on div at bounding box center [931, 317] width 202 height 450
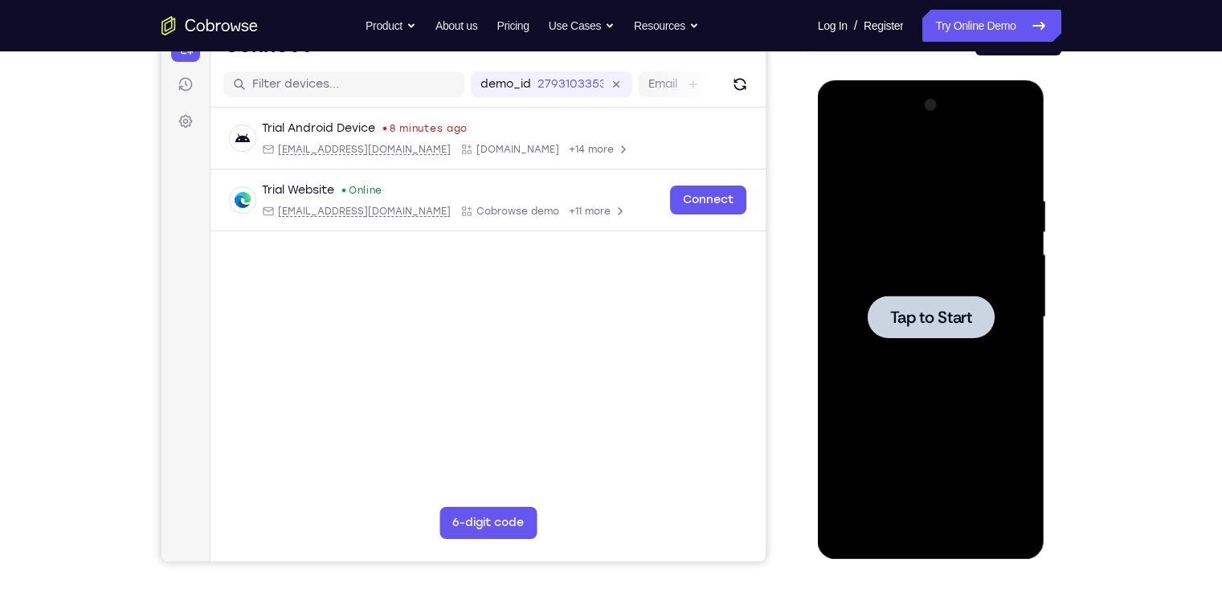
click at [911, 248] on div at bounding box center [931, 317] width 202 height 450
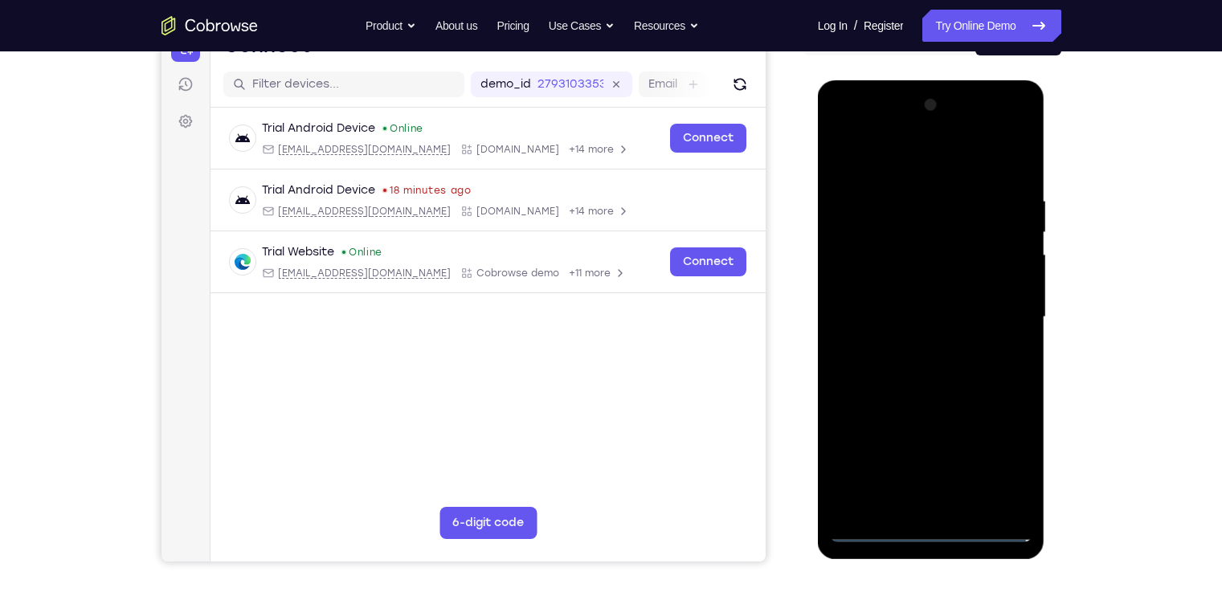
click at [932, 524] on div at bounding box center [931, 317] width 202 height 450
click at [937, 533] on div at bounding box center [931, 317] width 202 height 450
click at [997, 469] on div at bounding box center [931, 317] width 202 height 450
click at [920, 161] on div at bounding box center [931, 317] width 202 height 450
click at [888, 226] on div at bounding box center [931, 317] width 202 height 450
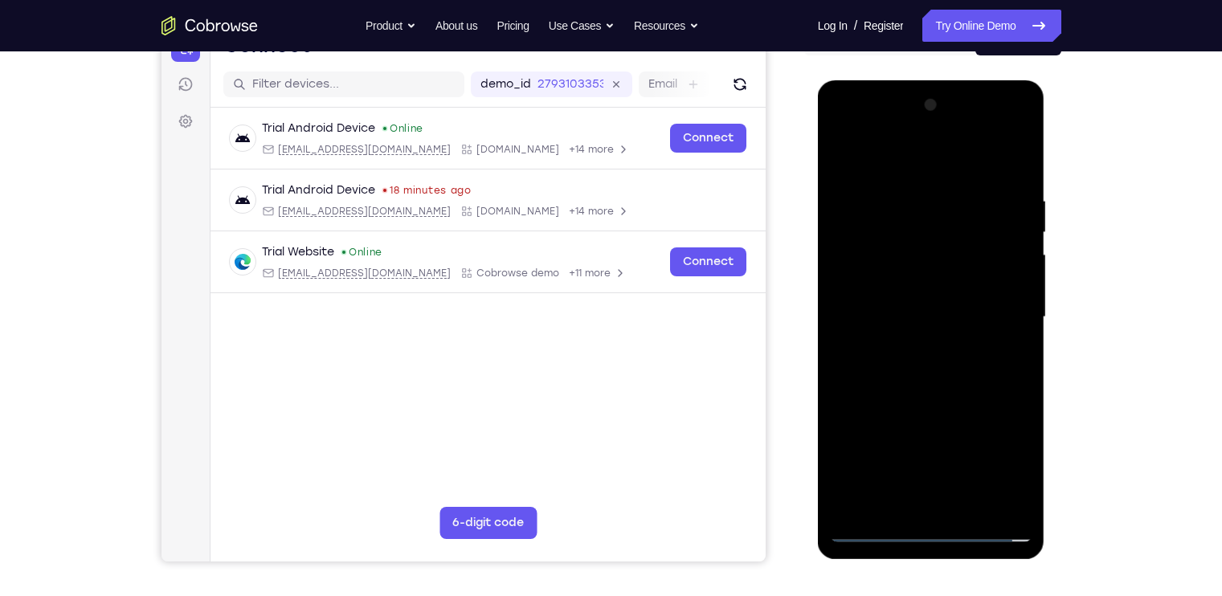
click at [931, 379] on div at bounding box center [931, 317] width 202 height 450
click at [1022, 501] on div at bounding box center [931, 317] width 202 height 450
click at [1014, 501] on div at bounding box center [931, 317] width 202 height 450
click at [946, 378] on div at bounding box center [931, 317] width 202 height 450
click at [920, 250] on div at bounding box center [931, 317] width 202 height 450
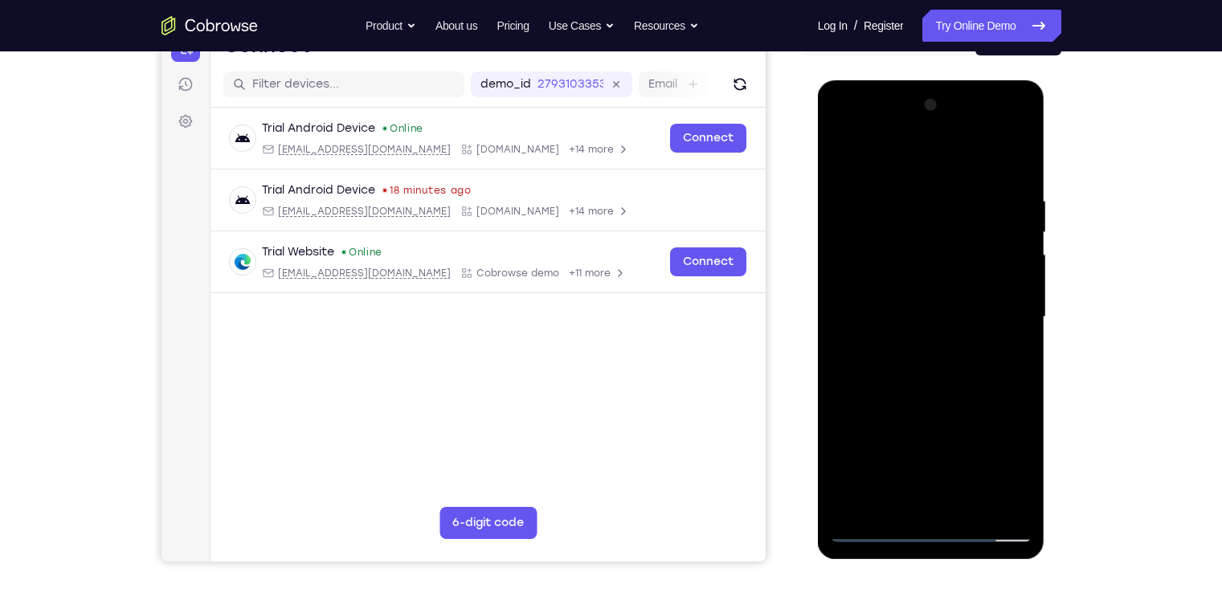
click at [955, 173] on div at bounding box center [931, 317] width 202 height 450
click at [931, 216] on div at bounding box center [931, 317] width 202 height 450
click at [906, 240] on div at bounding box center [931, 317] width 202 height 450
drag, startPoint x: 887, startPoint y: 381, endPoint x: 928, endPoint y: 379, distance: 41.8
click at [928, 379] on div at bounding box center [931, 317] width 202 height 450
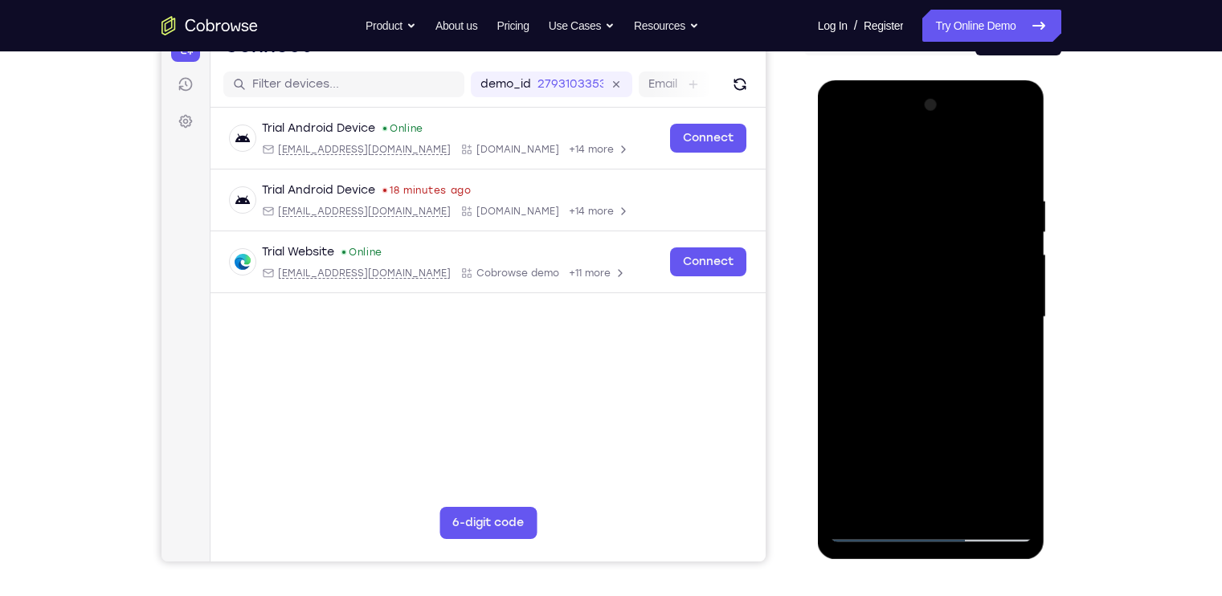
drag, startPoint x: 928, startPoint y: 379, endPoint x: 899, endPoint y: 375, distance: 30.0
click at [899, 375] on div at bounding box center [931, 317] width 202 height 450
click at [999, 425] on div at bounding box center [931, 317] width 202 height 450
drag, startPoint x: 879, startPoint y: 373, endPoint x: 924, endPoint y: 372, distance: 44.2
click at [924, 372] on div at bounding box center [931, 317] width 202 height 450
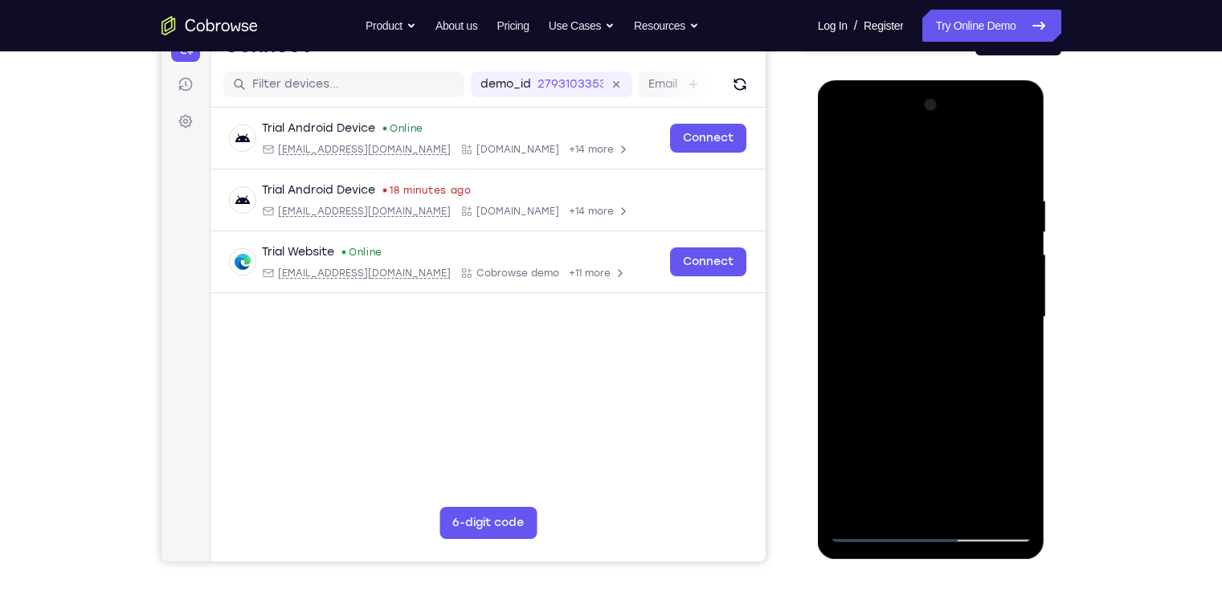
drag, startPoint x: 926, startPoint y: 163, endPoint x: 908, endPoint y: 85, distance: 79.9
click at [908, 85] on div at bounding box center [931, 319] width 227 height 479
click at [965, 358] on div at bounding box center [931, 317] width 202 height 450
